Goal: Transaction & Acquisition: Purchase product/service

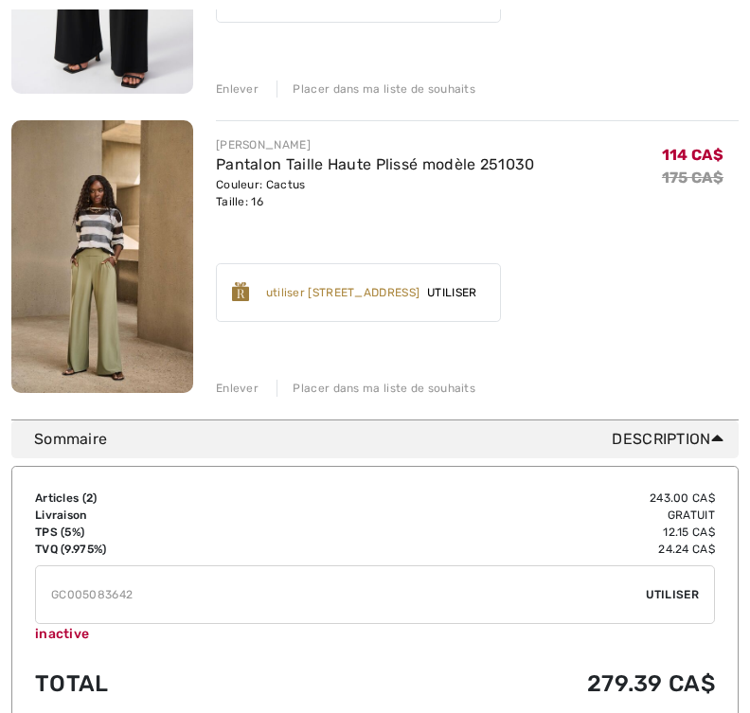
click at [207, 602] on input "TEXT" at bounding box center [341, 594] width 610 height 57
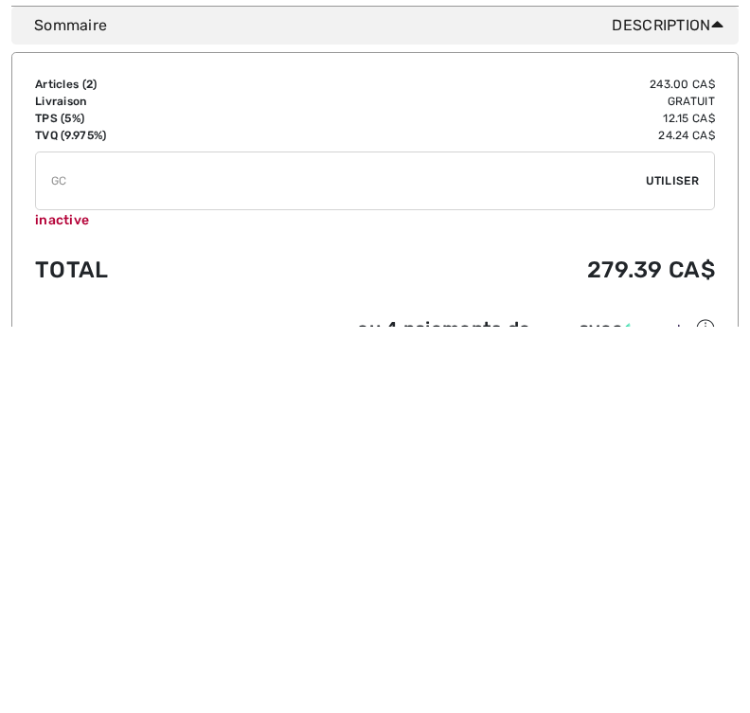
type input "G"
type input "SALEAVENUE"
click at [694, 559] on span "Utiliser" at bounding box center [672, 567] width 53 height 17
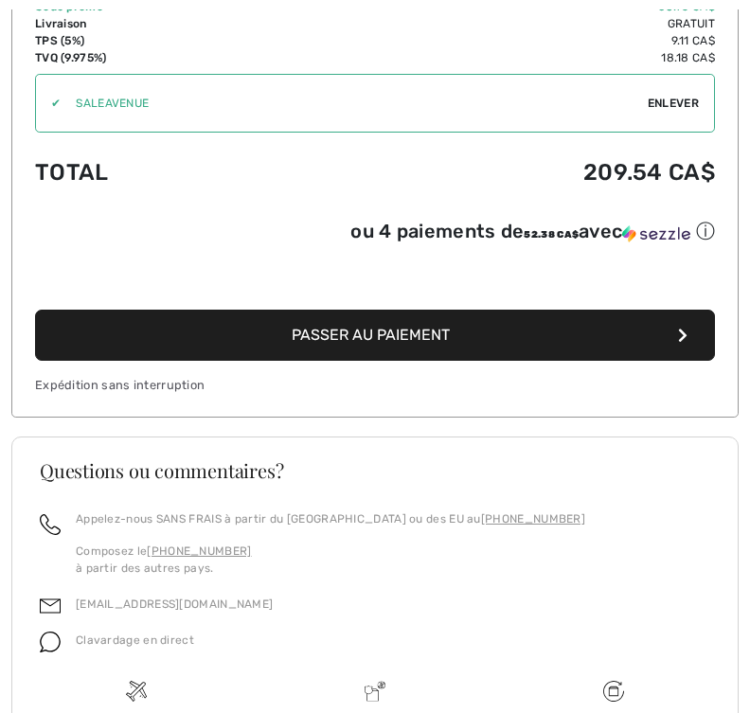
scroll to position [970, 0]
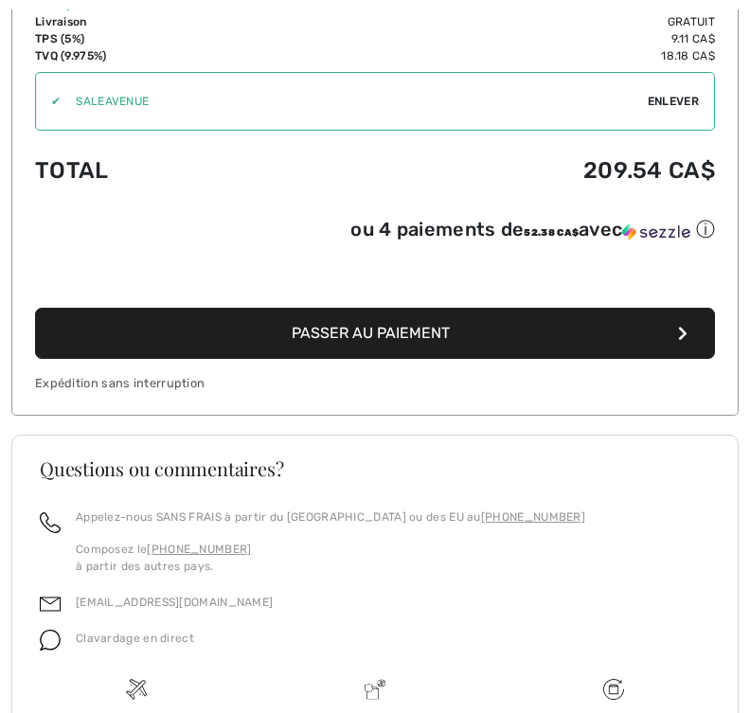
click at [447, 330] on span "Passer au paiement" at bounding box center [371, 333] width 158 height 18
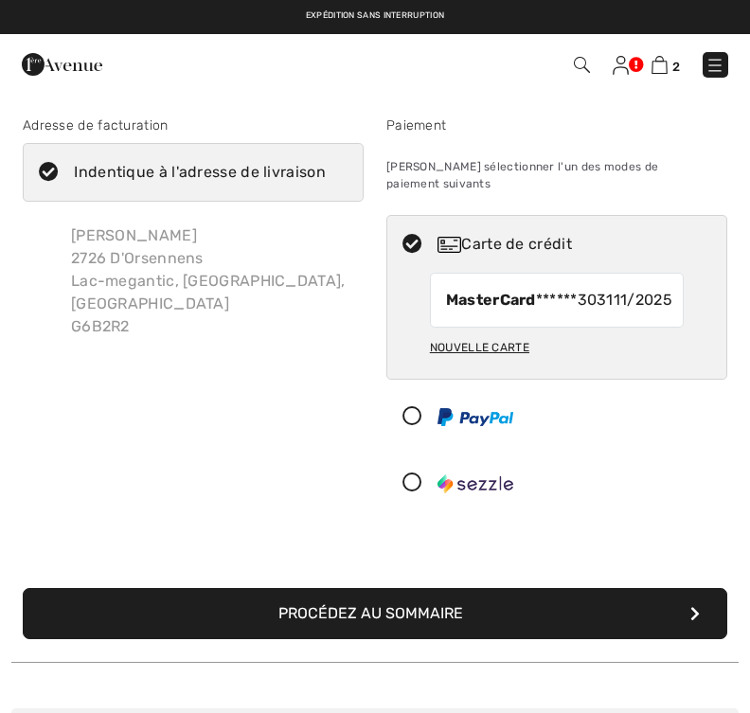
click at [614, 621] on button "Procédez au sommaire" at bounding box center [375, 613] width 704 height 51
click at [710, 614] on button "Procédez au sommaire" at bounding box center [375, 613] width 704 height 51
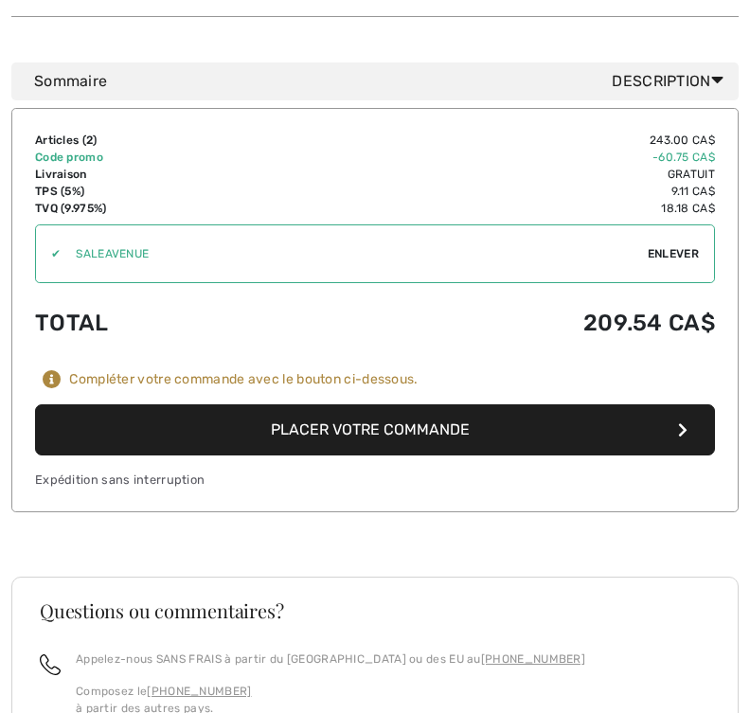
scroll to position [1459, 0]
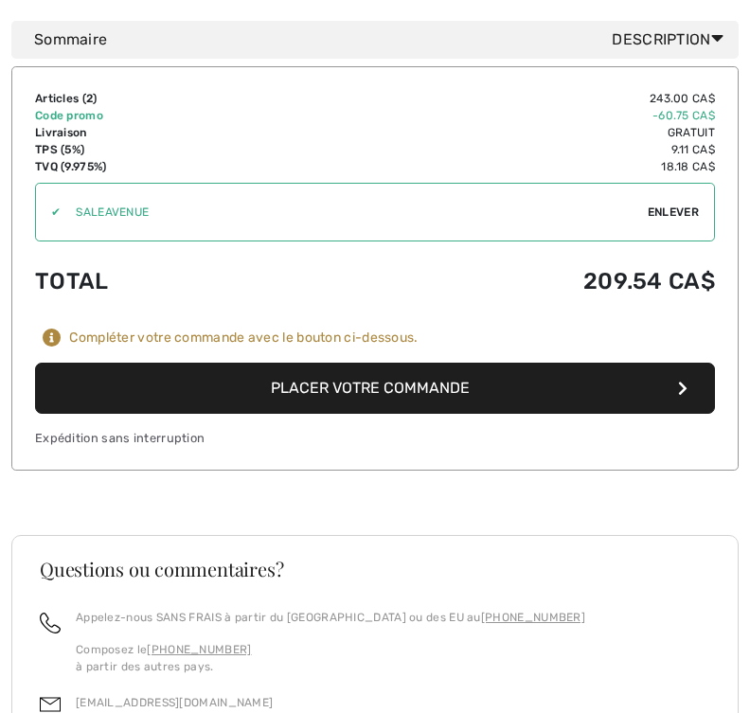
click at [697, 367] on button "Placer votre commande" at bounding box center [375, 388] width 680 height 51
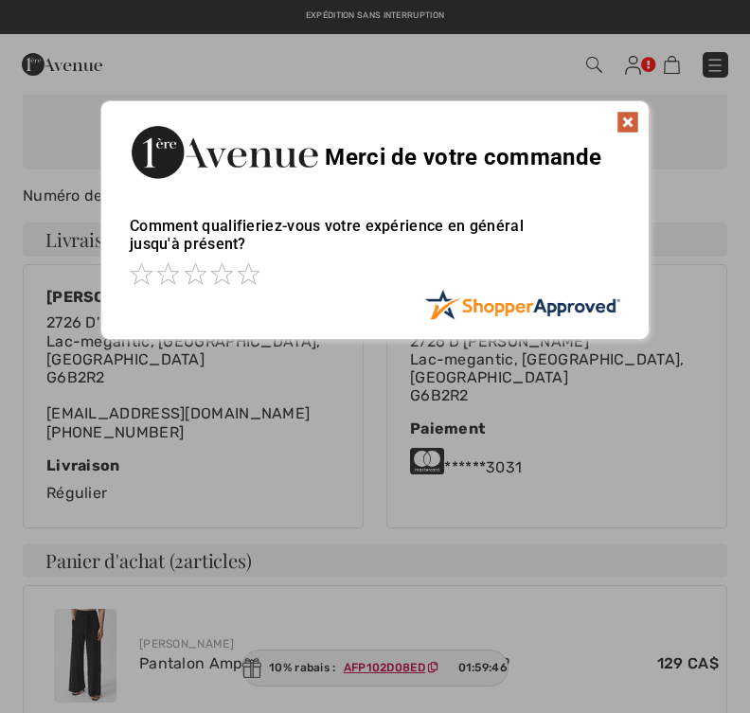
scroll to position [251, 0]
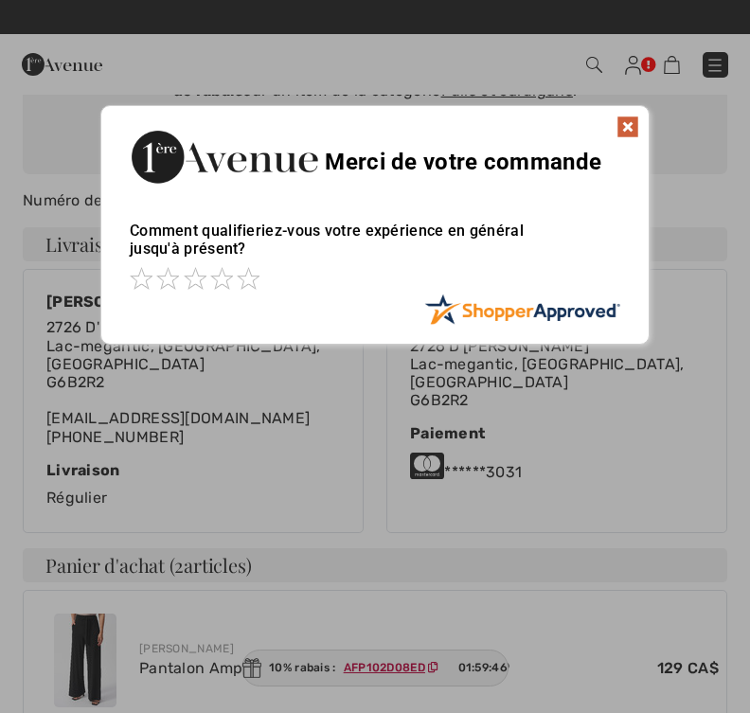
click at [653, 109] on div "Sorry! Something went wrong. Close Merci de votre commande Comment qualifieriez…" at bounding box center [375, 225] width 750 height 258
click at [646, 124] on div "Merci de votre commande" at bounding box center [374, 154] width 547 height 97
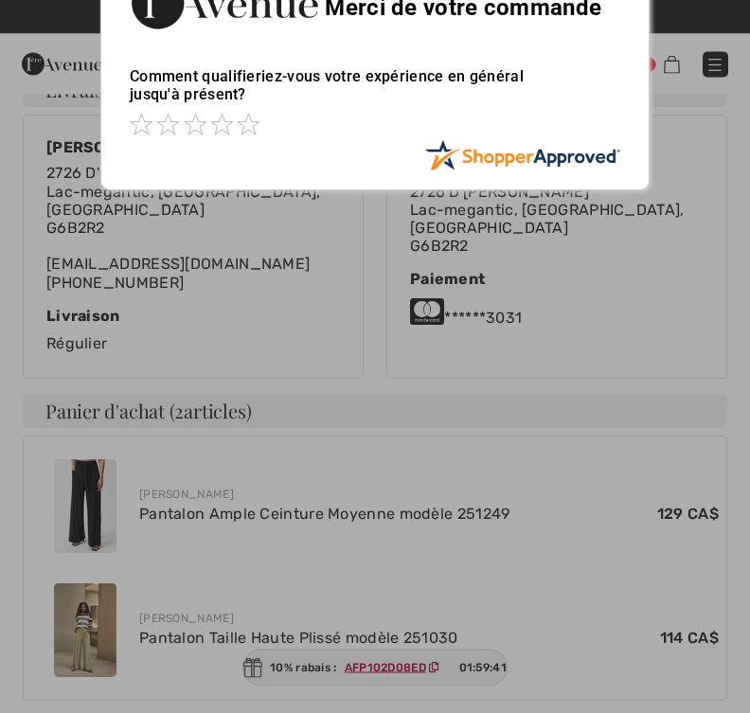
scroll to position [405, 0]
click at [151, 113] on span at bounding box center [141, 124] width 23 height 23
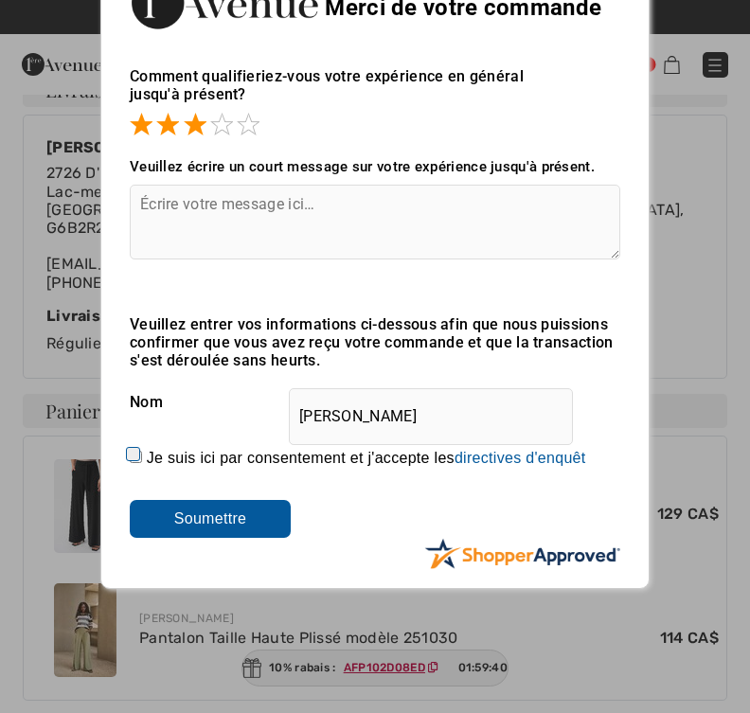
click at [221, 107] on div "Comment qualifieriez-vous votre expérience en général jusqu'à présent?" at bounding box center [375, 93] width 490 height 91
click at [230, 119] on span at bounding box center [221, 124] width 23 height 23
click at [259, 114] on span at bounding box center [248, 124] width 23 height 23
click at [285, 535] on input "Soumettre" at bounding box center [210, 519] width 161 height 38
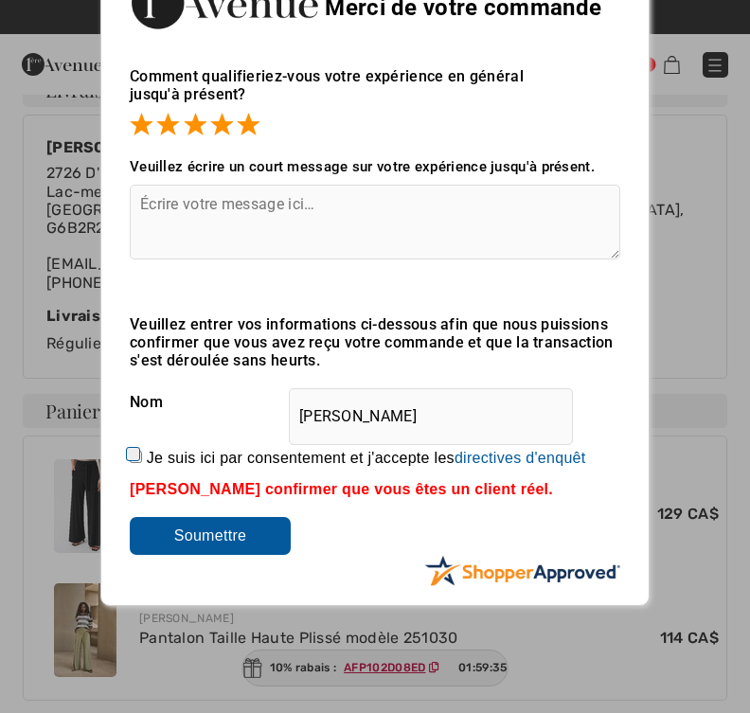
click at [264, 516] on div "Veuillez entrer vos informations ci-dessous afin que nous puissions confirmer q…" at bounding box center [375, 435] width 490 height 240
click at [283, 536] on input "Soumettre" at bounding box center [210, 536] width 161 height 38
click at [400, 511] on div "Veuillez entrer vos informations ci-dessous afin que nous puissions confirmer q…" at bounding box center [375, 435] width 490 height 240
click at [433, 490] on div "Veuillez confirmer que vous êtes un client réel." at bounding box center [375, 489] width 490 height 17
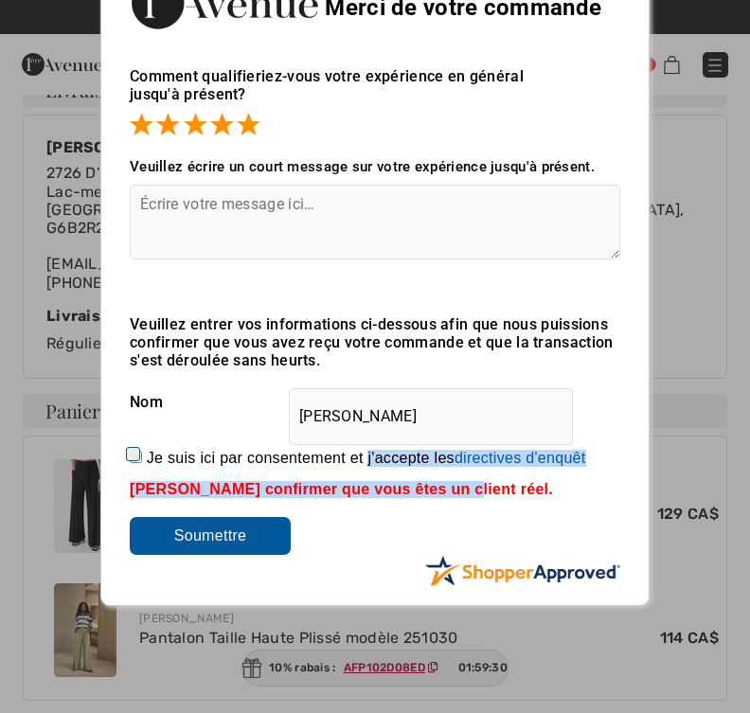
click at [393, 510] on div "Veuillez entrer vos informations ci-dessous afin que nous puissions confirmer q…" at bounding box center [375, 435] width 490 height 240
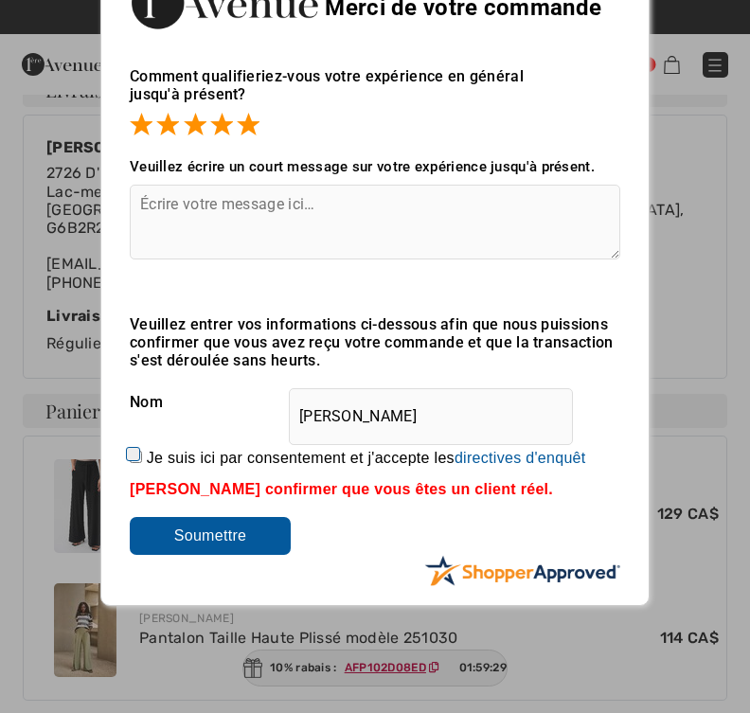
click at [387, 534] on div "Veuillez entrer vos informations ci-dessous afin que nous puissions confirmer q…" at bounding box center [375, 435] width 490 height 240
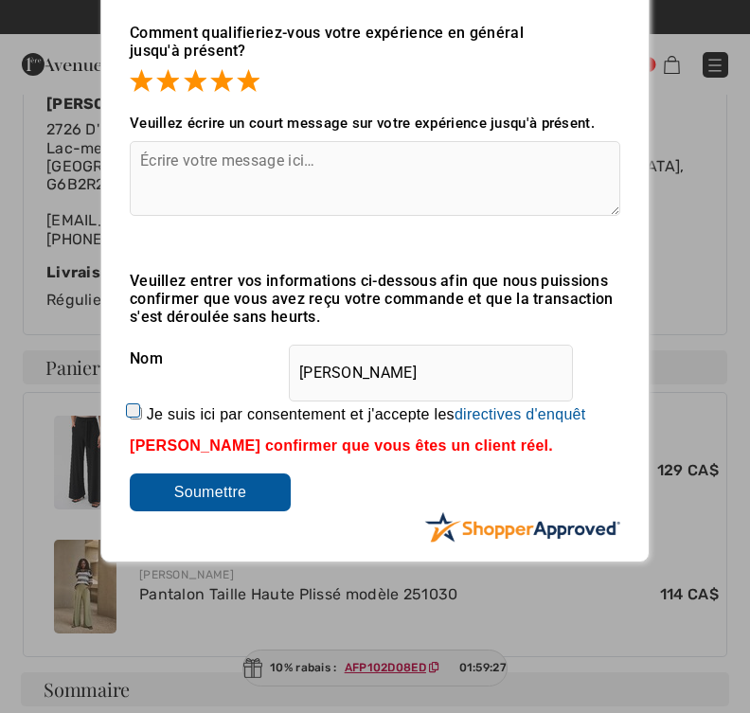
scroll to position [448, 0]
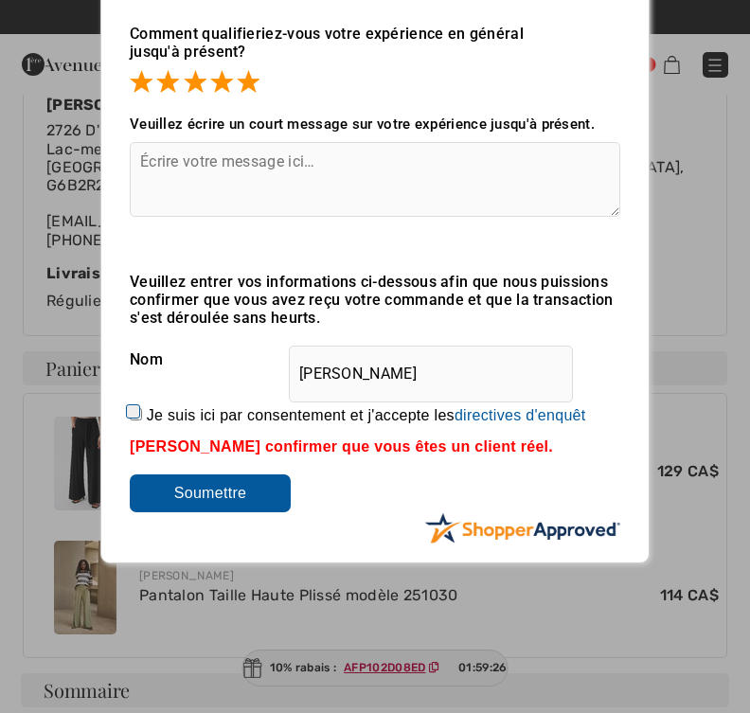
click at [272, 501] on input "Soumettre" at bounding box center [210, 493] width 161 height 38
click at [156, 409] on label "Je suis ici par consentement et j'accepte les En soumettant une évaluation, vou…" at bounding box center [366, 415] width 439 height 17
click at [142, 409] on input "Je suis ici par consentement et j'accepte les En soumettant une évaluation, vou…" at bounding box center [136, 414] width 12 height 12
checkbox input "true"
click at [256, 491] on input "Soumettre" at bounding box center [210, 493] width 161 height 38
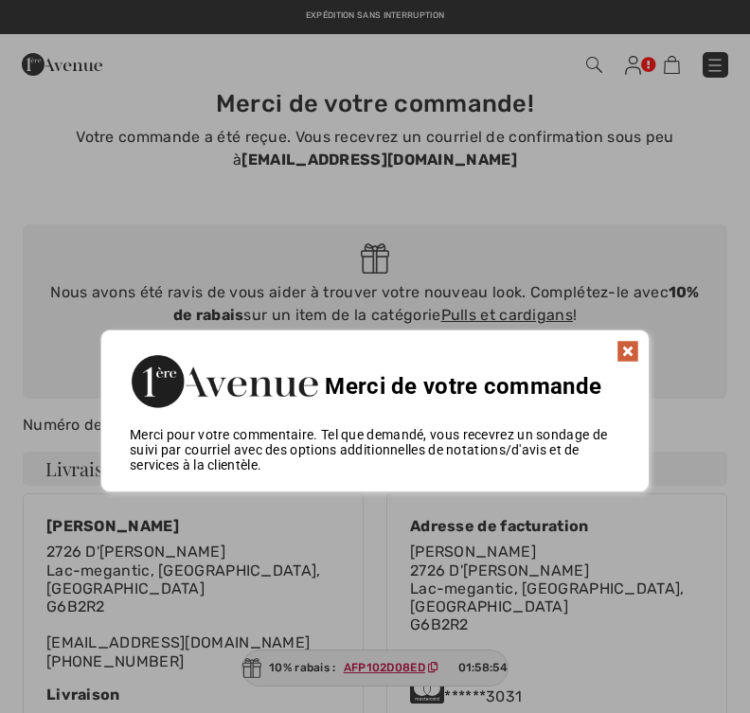
scroll to position [0, 0]
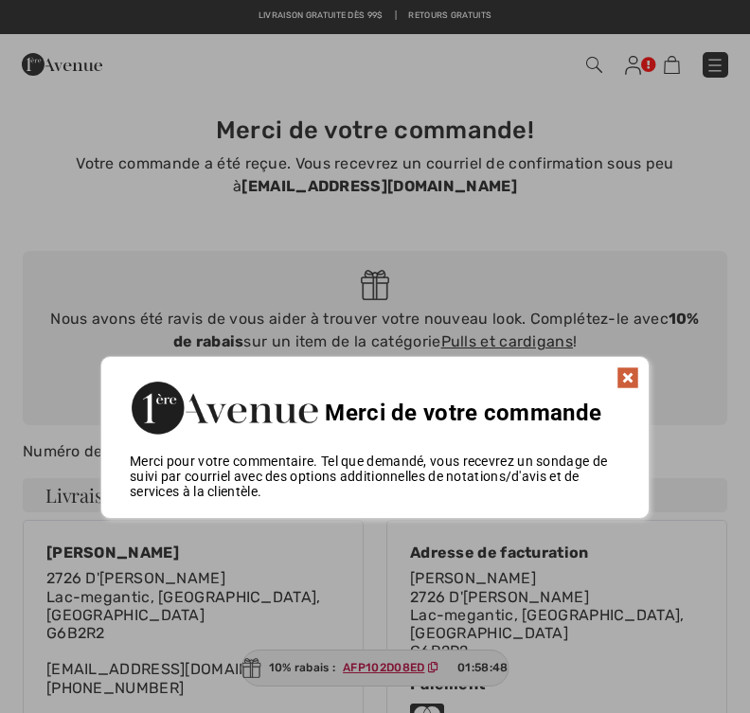
click at [729, 60] on div at bounding box center [375, 356] width 750 height 713
click at [726, 61] on div at bounding box center [375, 356] width 750 height 713
click at [724, 60] on div at bounding box center [375, 356] width 750 height 713
click at [653, 378] on div "Sorry! Something went wrong. Close Merci de votre commande Comment qualifieriez…" at bounding box center [375, 438] width 750 height 182
click at [656, 373] on div "Sorry! Something went wrong. Close Merci de votre commande Comment qualifieriez…" at bounding box center [375, 438] width 750 height 182
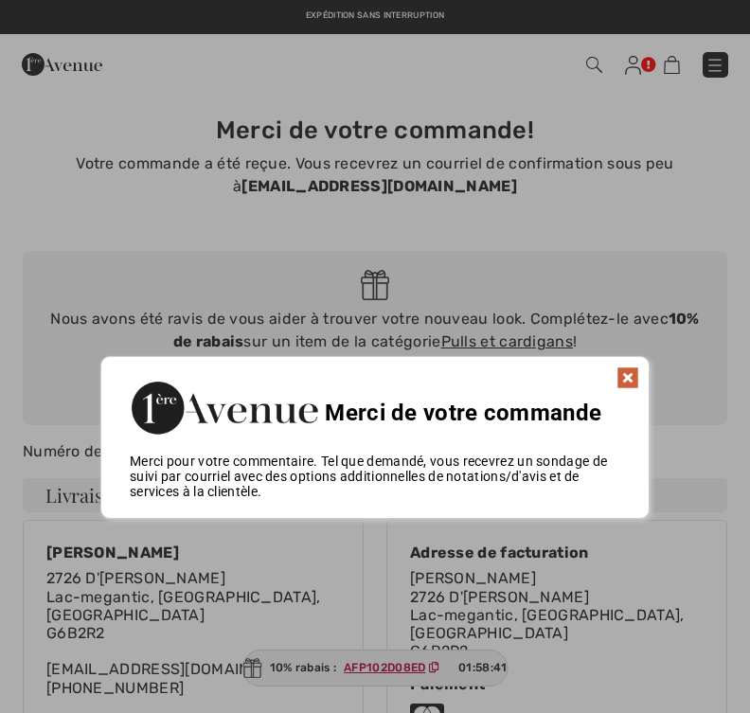
scroll to position [4, 0]
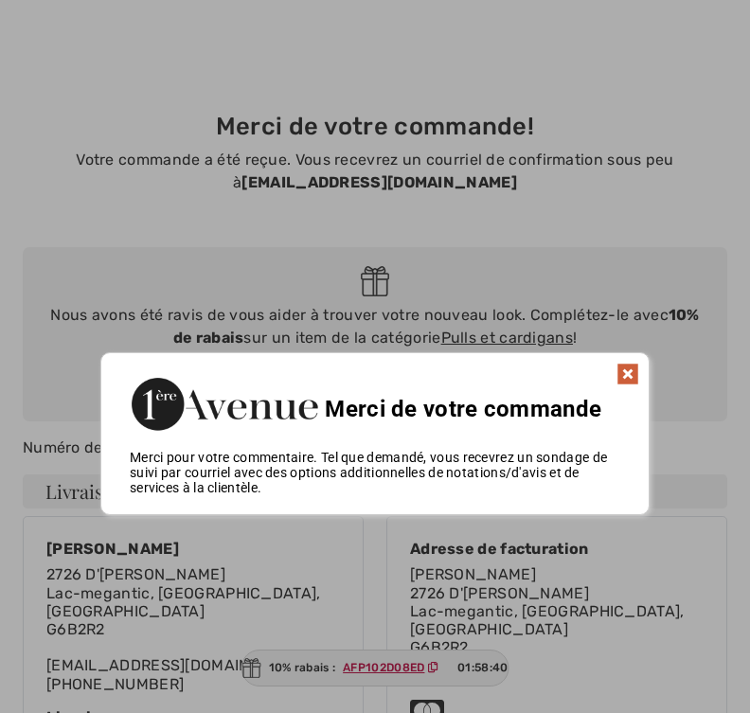
click at [718, 67] on div at bounding box center [375, 356] width 750 height 713
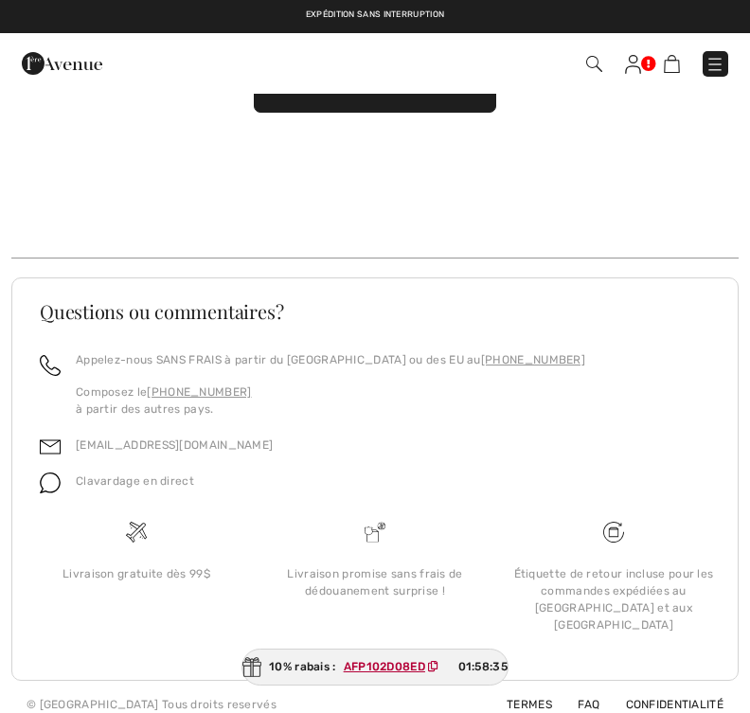
click at [722, 64] on img at bounding box center [714, 65] width 19 height 19
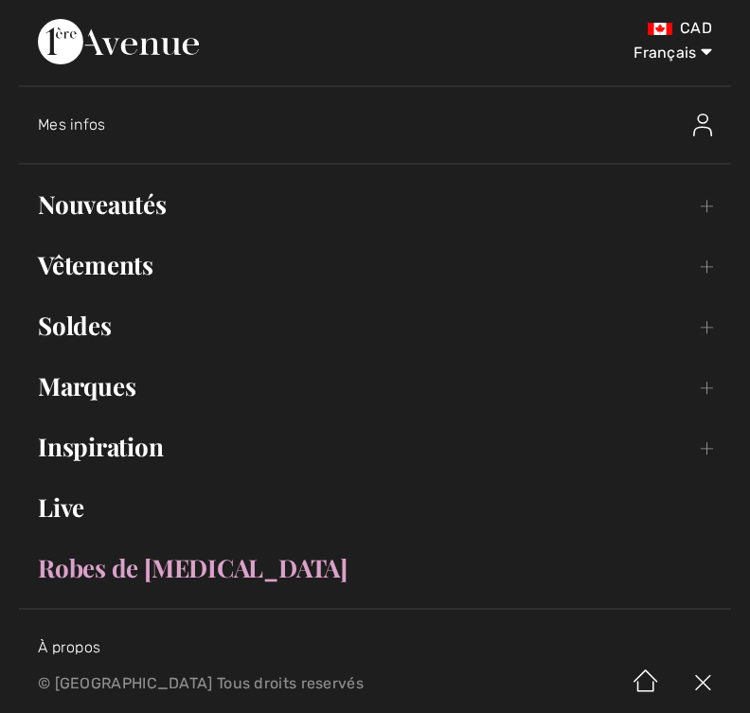
click at [85, 128] on span "Mes infos" at bounding box center [72, 125] width 68 height 18
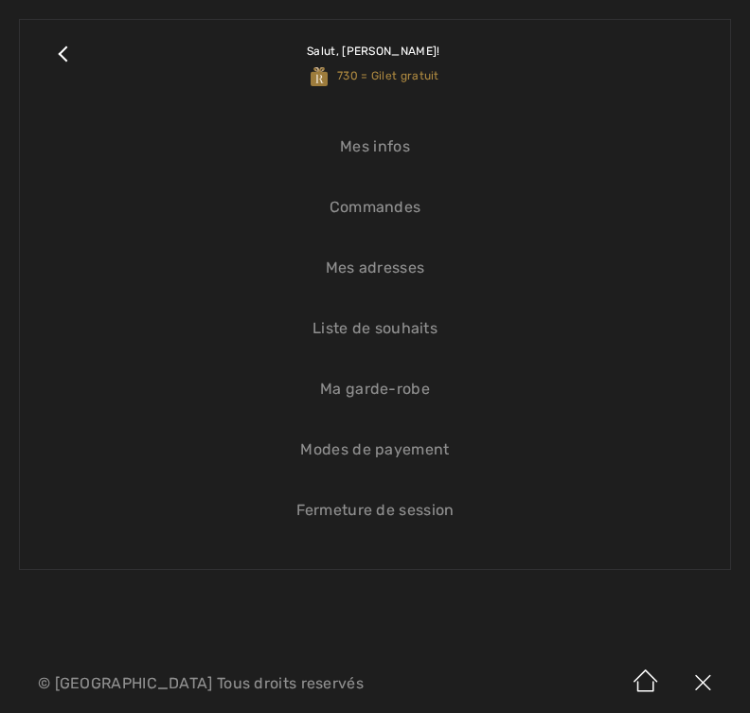
click at [433, 84] on span "Salut, Guy! 730 = Gilet gratuit" at bounding box center [375, 64] width 136 height 76
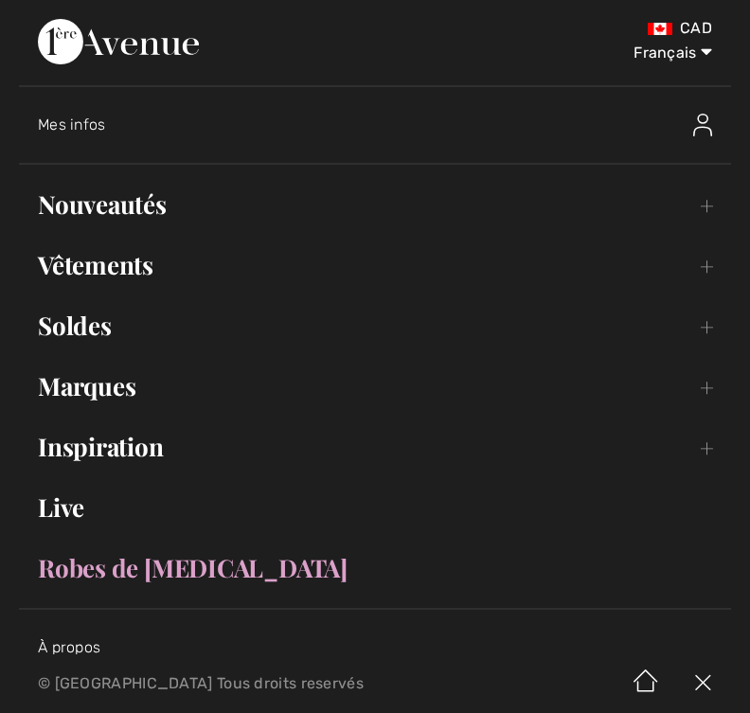
click at [86, 106] on div "Mes infos" at bounding box center [384, 125] width 693 height 61
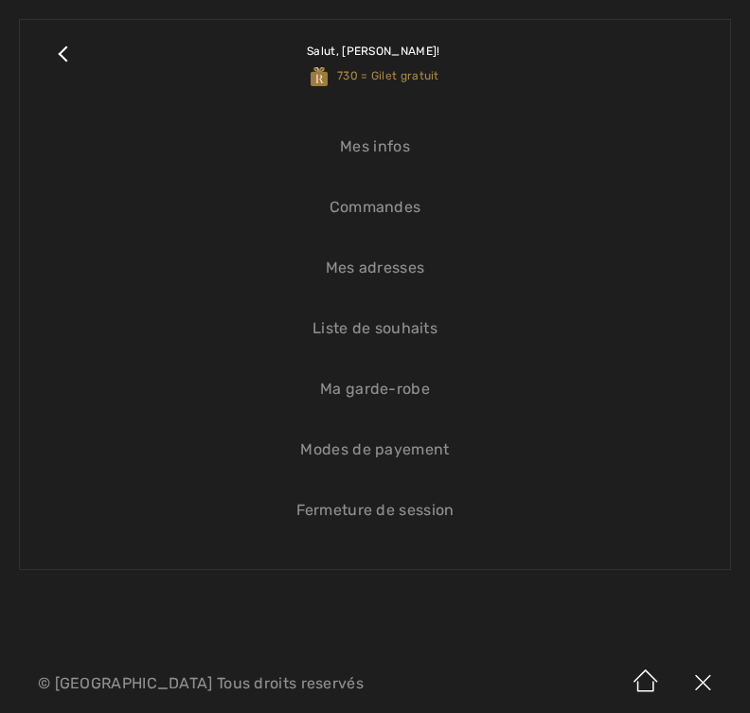
click at [409, 143] on link "Mes infos" at bounding box center [375, 147] width 672 height 42
click at [399, 142] on link "Mes infos" at bounding box center [375, 147] width 672 height 42
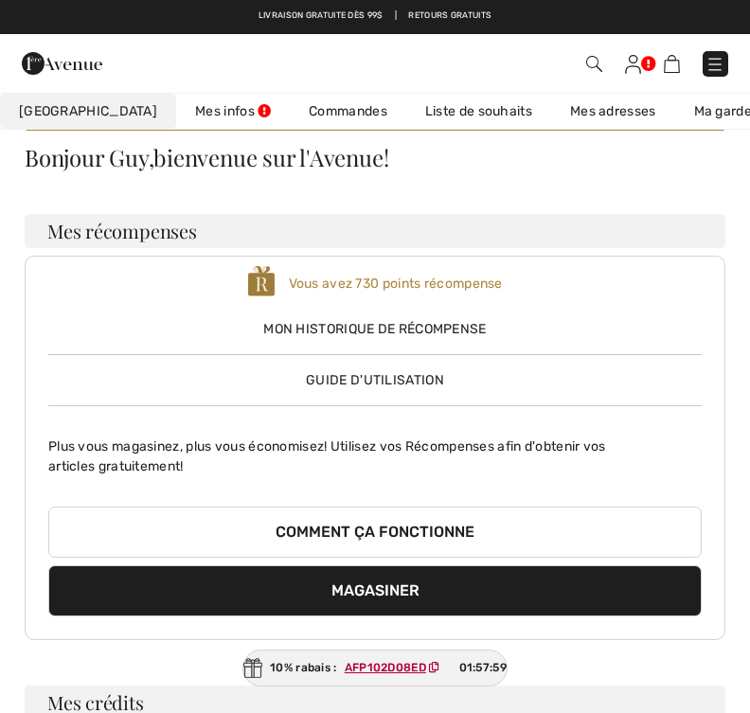
scroll to position [140, 0]
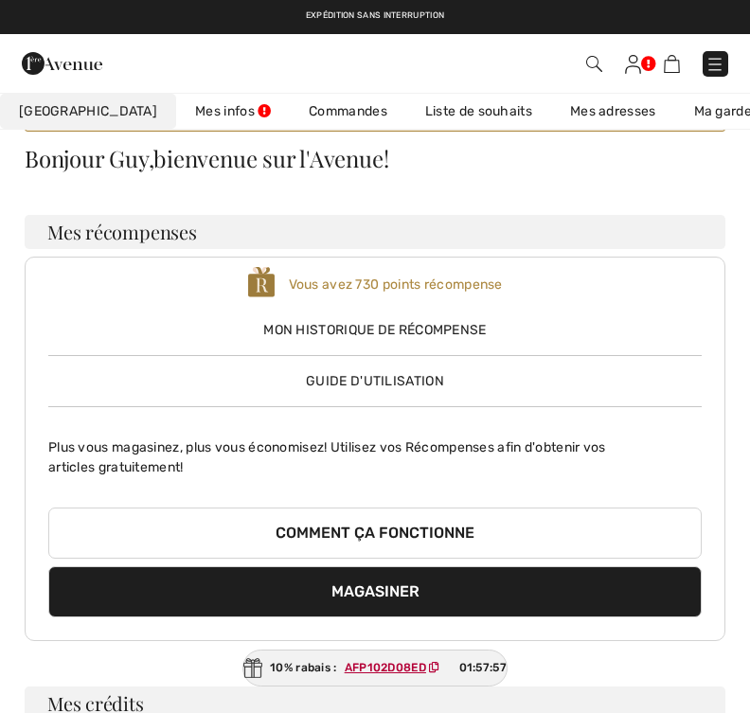
click at [491, 327] on span "Mon historique de récompense" at bounding box center [374, 330] width 653 height 20
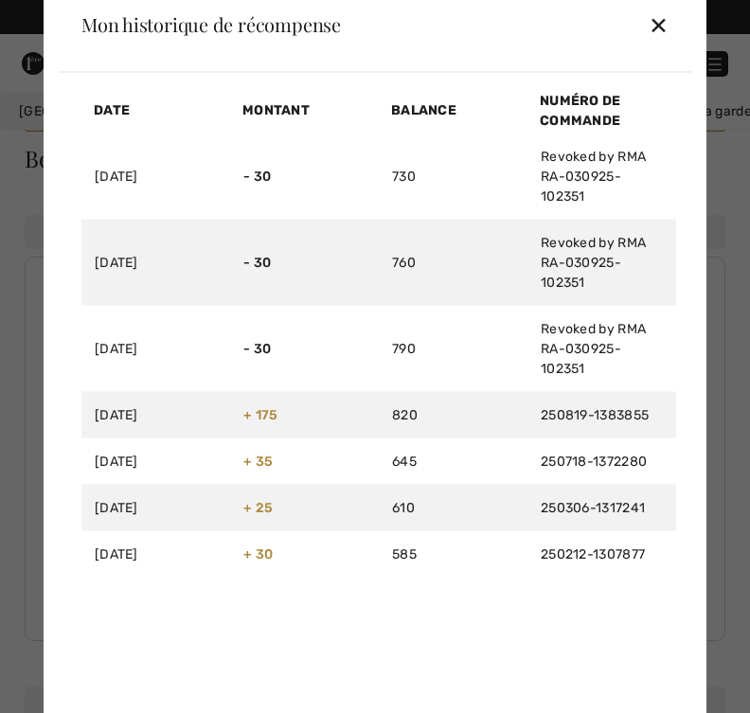
click at [678, 25] on div "Mon historique de récompense ✕" at bounding box center [375, 24] width 632 height 95
click at [668, 13] on div "✕" at bounding box center [659, 25] width 20 height 40
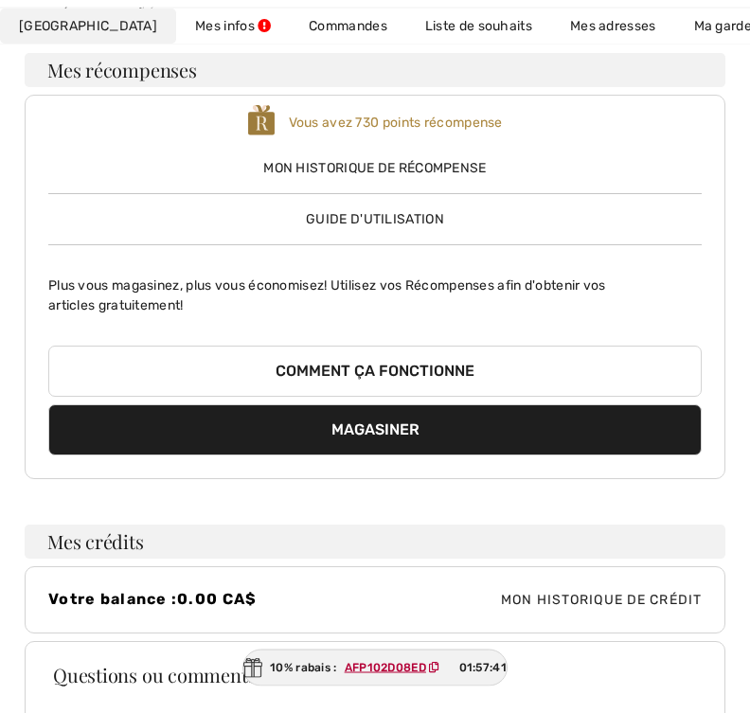
scroll to position [334, 0]
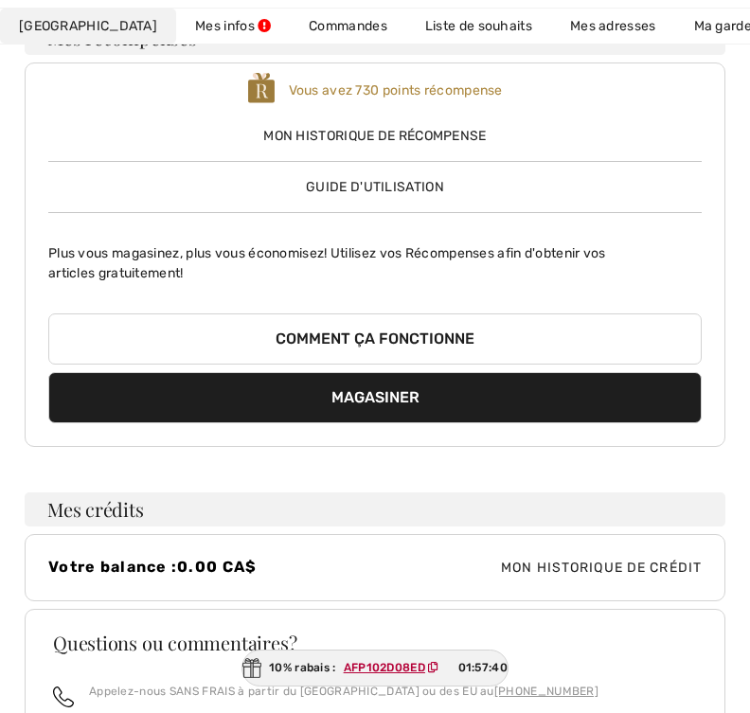
click at [376, 335] on button "Comment ça fonctionne" at bounding box center [374, 338] width 653 height 51
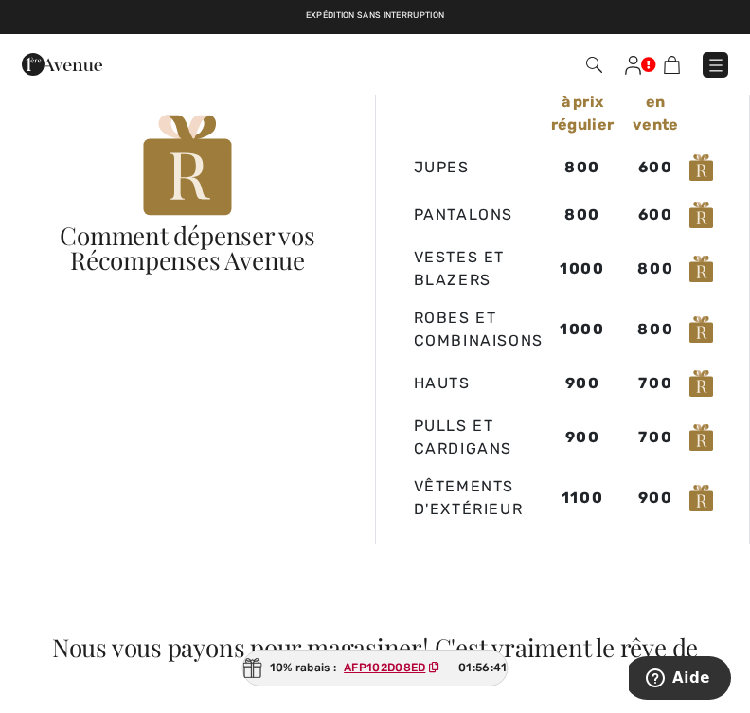
scroll to position [1386, 0]
